Goal: Task Accomplishment & Management: Manage account settings

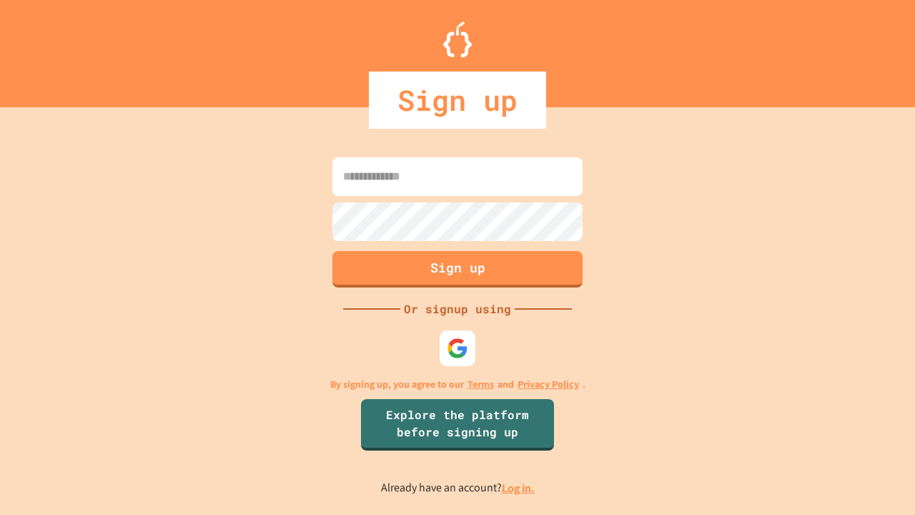
click at [519, 488] on link "Log in." at bounding box center [518, 487] width 33 height 15
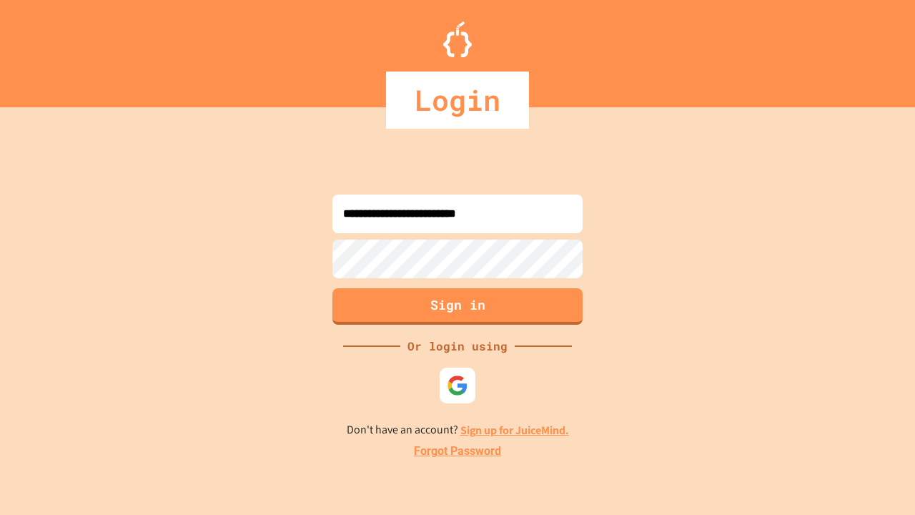
type input "**********"
